Goal: Task Accomplishment & Management: Use online tool/utility

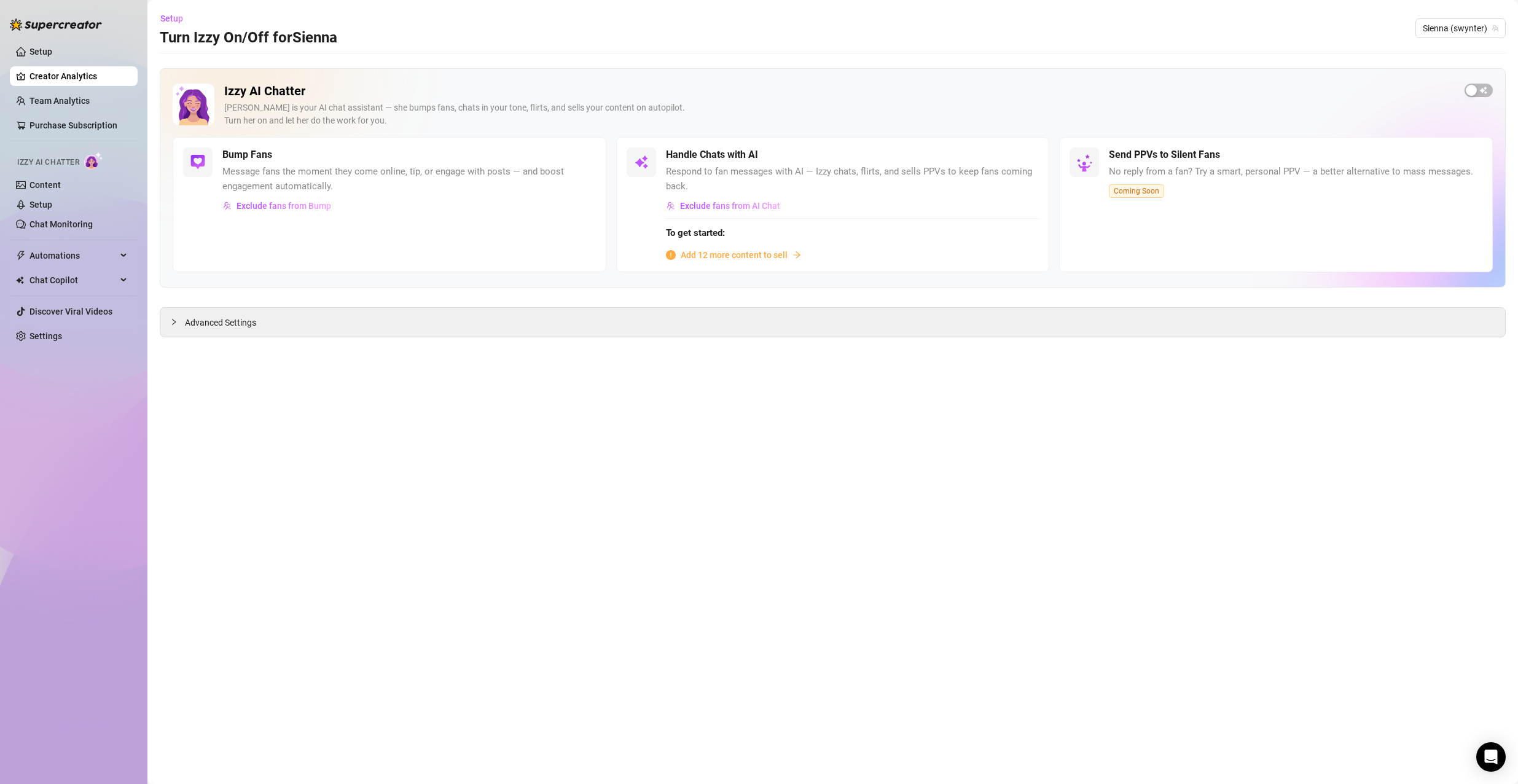
click at [749, 256] on span "Add 12 more content to sell" at bounding box center [734, 255] width 107 height 14
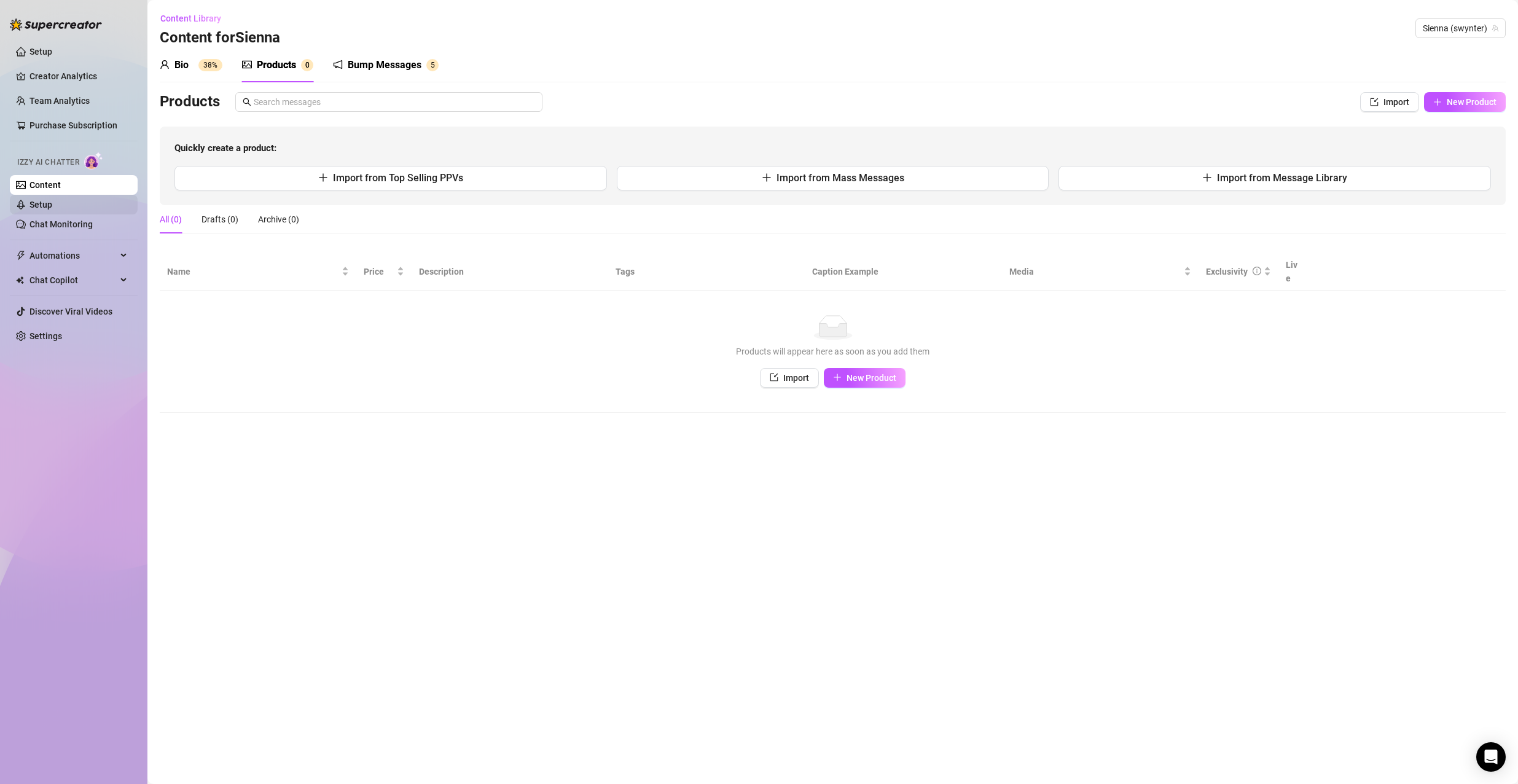
click at [52, 206] on link "Setup" at bounding box center [40, 204] width 23 height 10
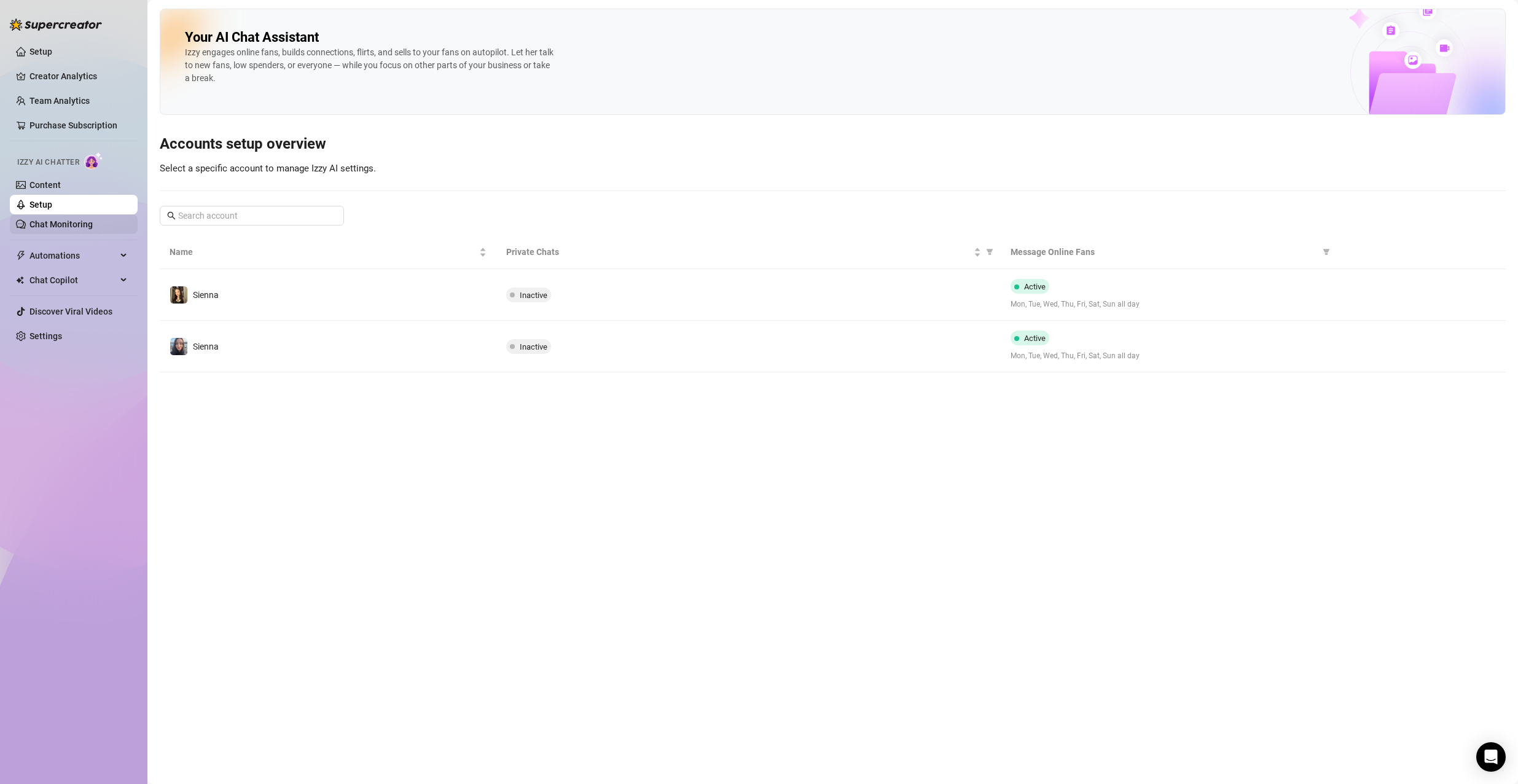
click at [75, 221] on link "Chat Monitoring" at bounding box center [61, 224] width 64 height 10
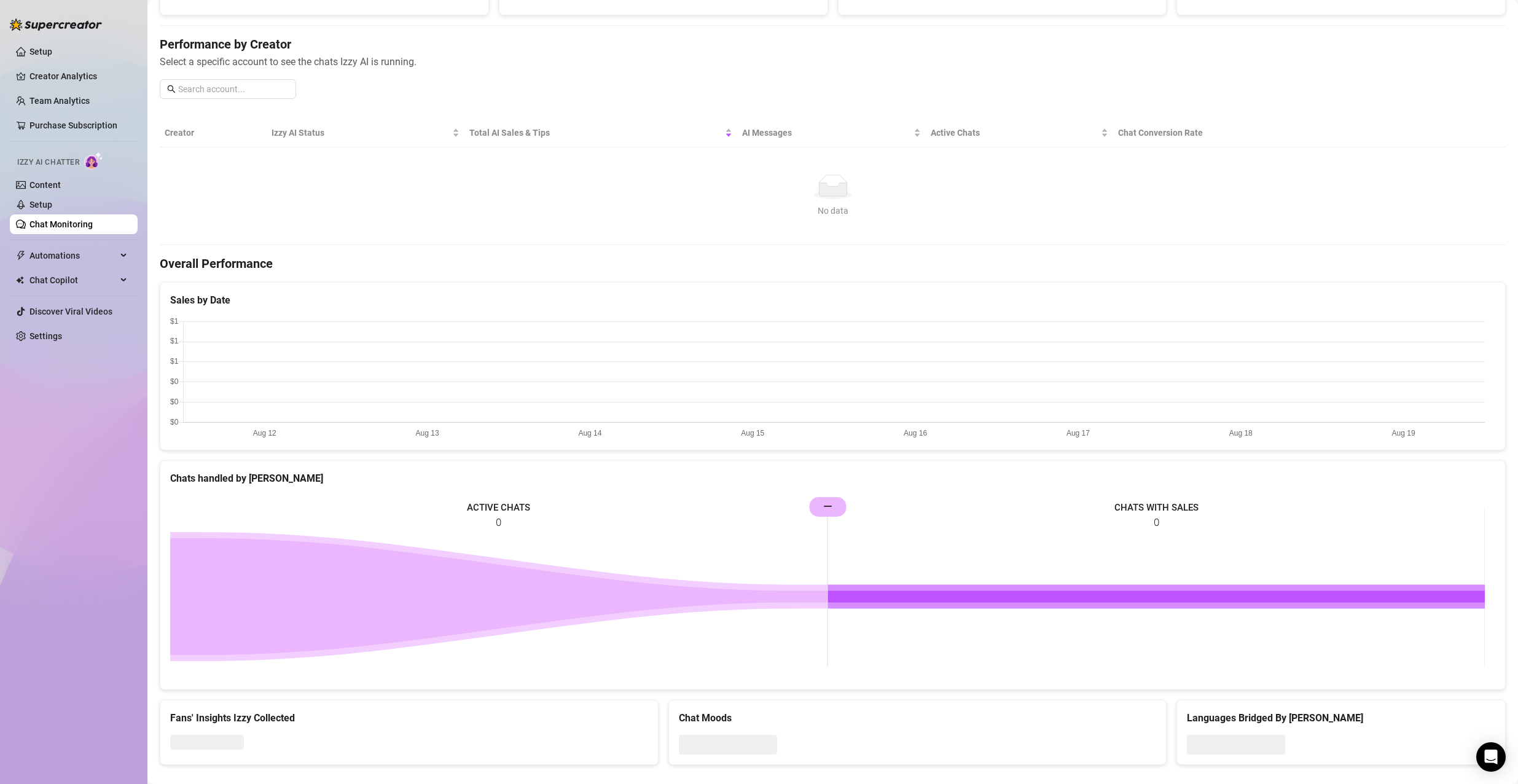
scroll to position [143, 0]
